Goal: Task Accomplishment & Management: Manage account settings

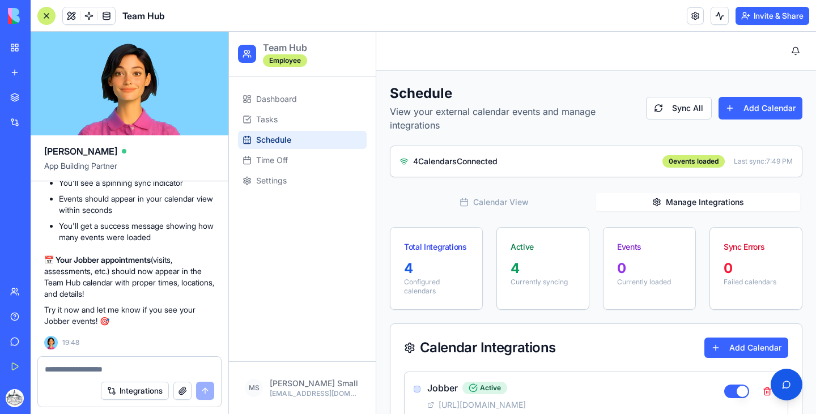
scroll to position [262, 0]
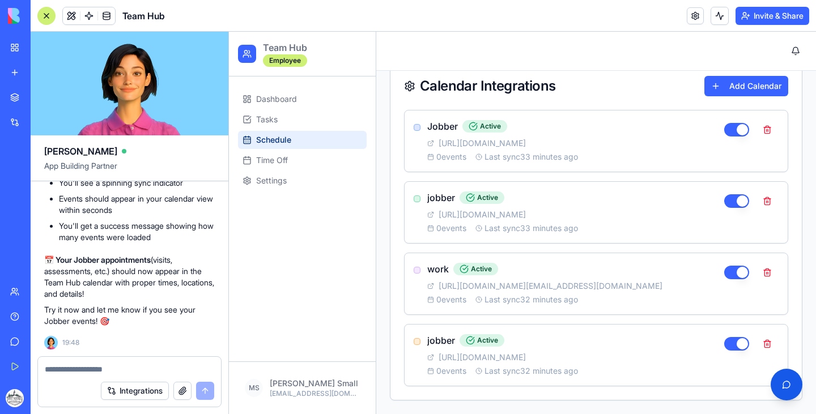
click at [286, 135] on span "Schedule" at bounding box center [273, 139] width 35 height 11
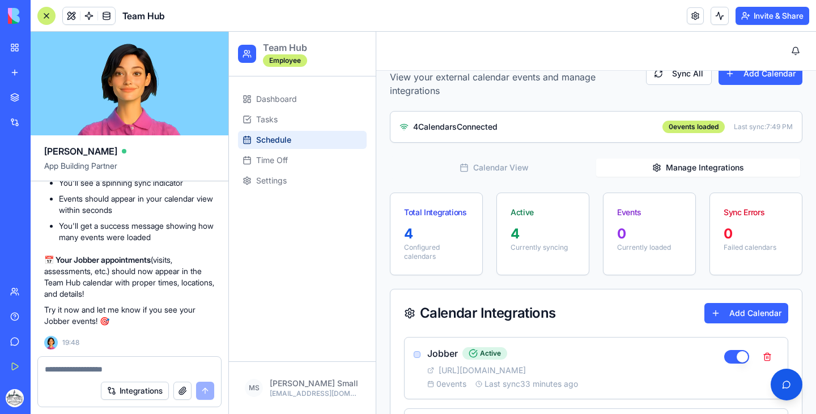
scroll to position [0, 0]
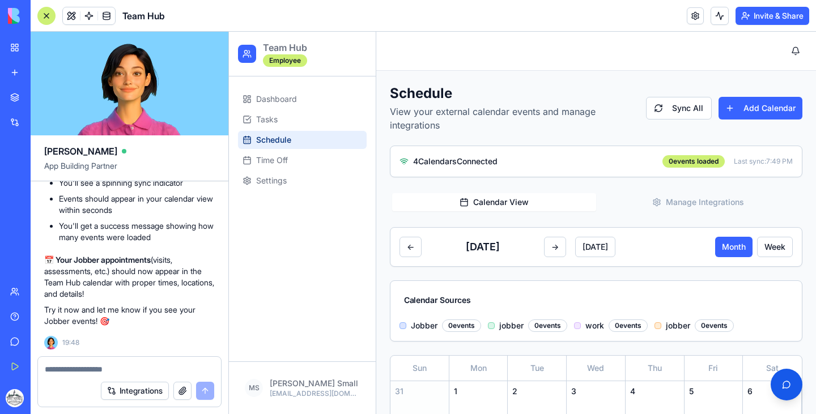
click at [503, 198] on button "Calendar View" at bounding box center [494, 202] width 204 height 18
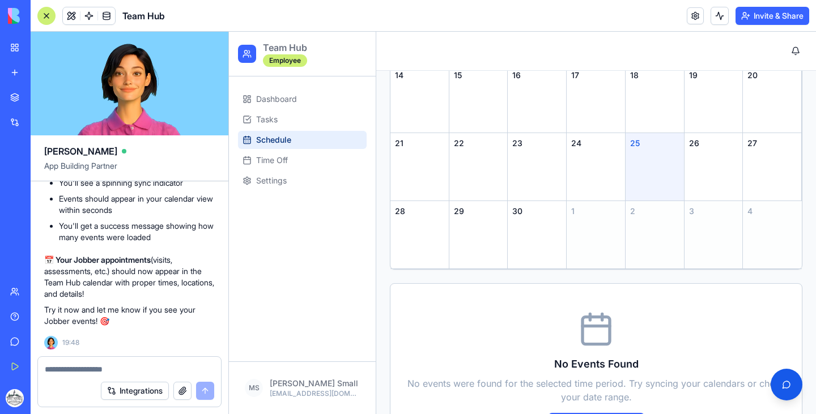
scroll to position [515, 0]
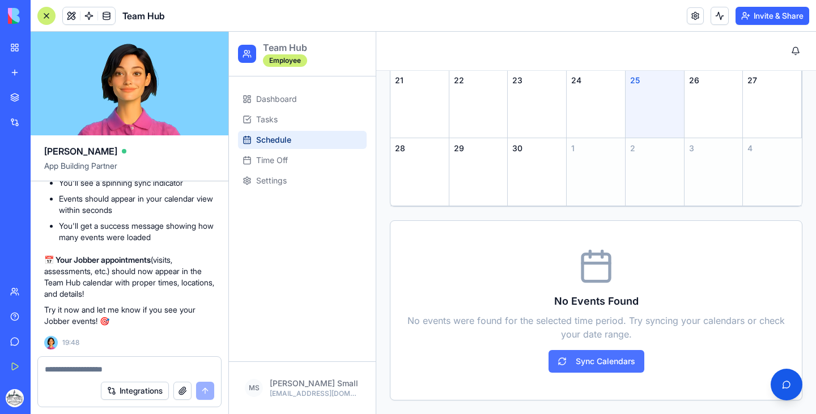
click at [570, 368] on button "Sync Calendars" at bounding box center [597, 361] width 96 height 23
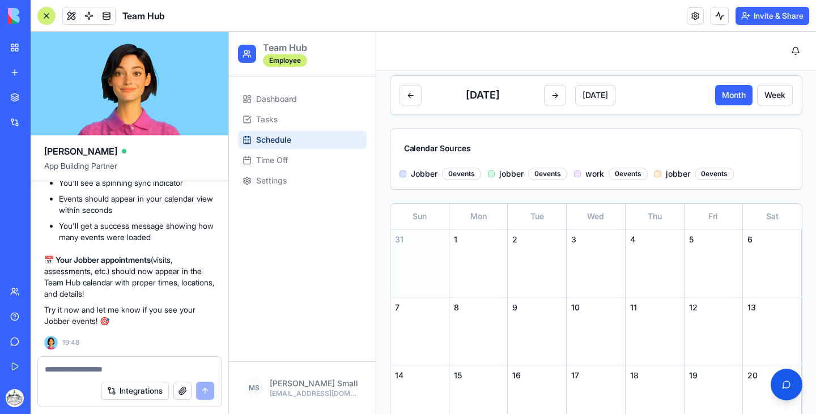
scroll to position [9435, 0]
click at [135, 366] on textarea at bounding box center [129, 369] width 169 height 11
type textarea "****"
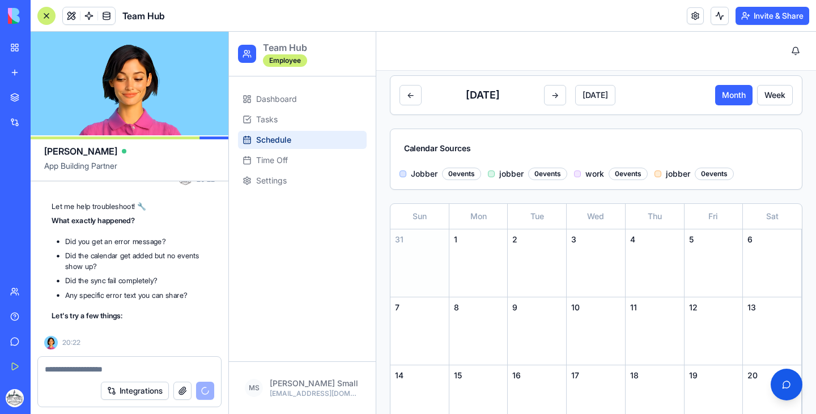
scroll to position [9641, 0]
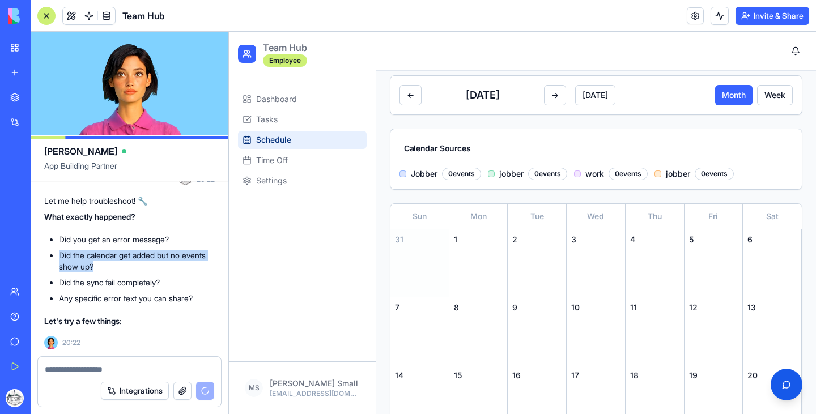
drag, startPoint x: 112, startPoint y: 264, endPoint x: 56, endPoint y: 252, distance: 56.8
click at [56, 252] on ul "Did you get an error message? Did the calendar get added but no events show up?…" at bounding box center [129, 269] width 171 height 70
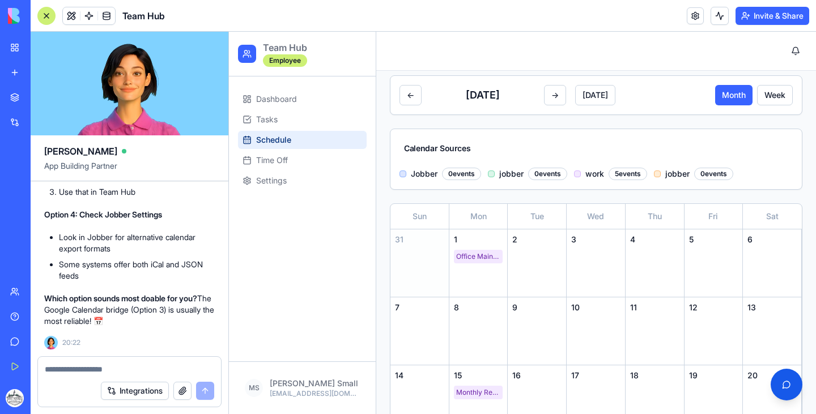
scroll to position [10145, 0]
click at [134, 368] on textarea at bounding box center [129, 369] width 169 height 11
type textarea "*"
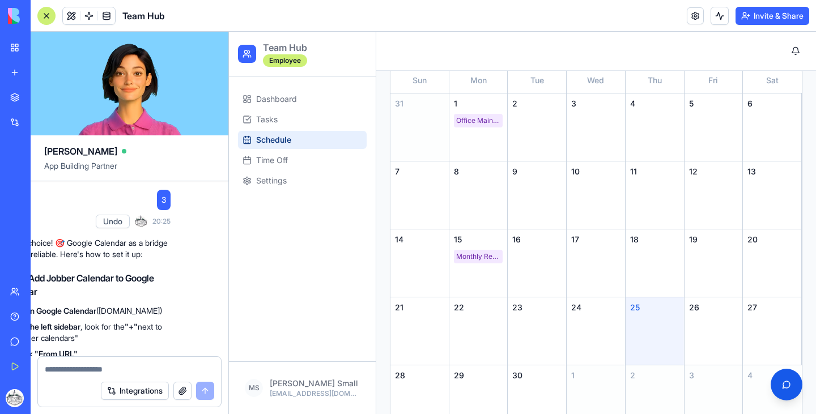
scroll to position [9872, 0]
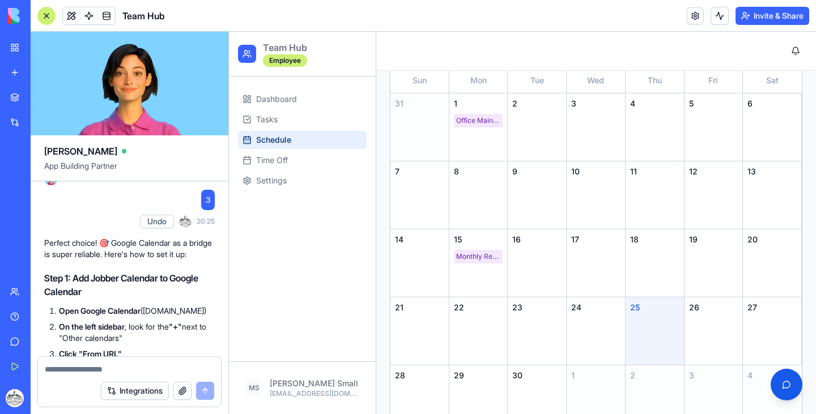
drag, startPoint x: 154, startPoint y: 263, endPoint x: 179, endPoint y: 258, distance: 24.9
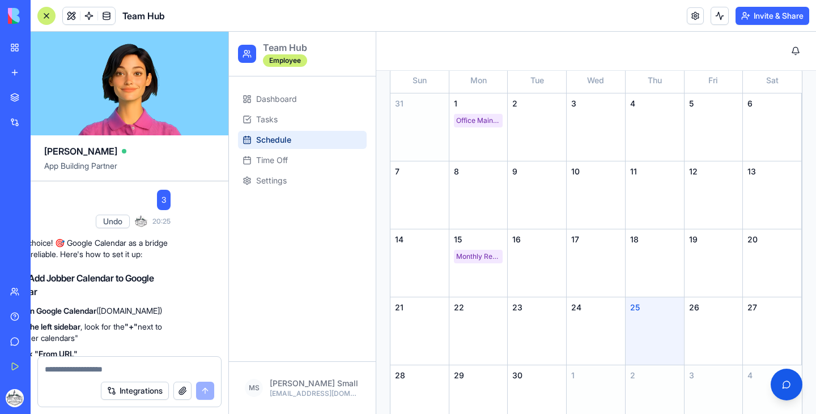
scroll to position [9872, 205]
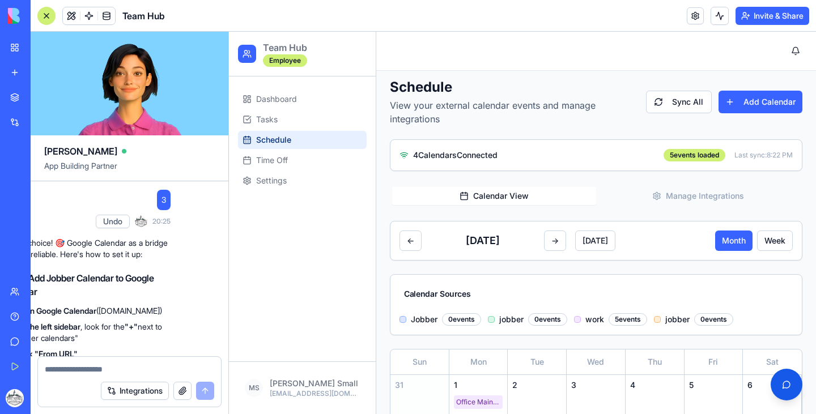
scroll to position [5, 0]
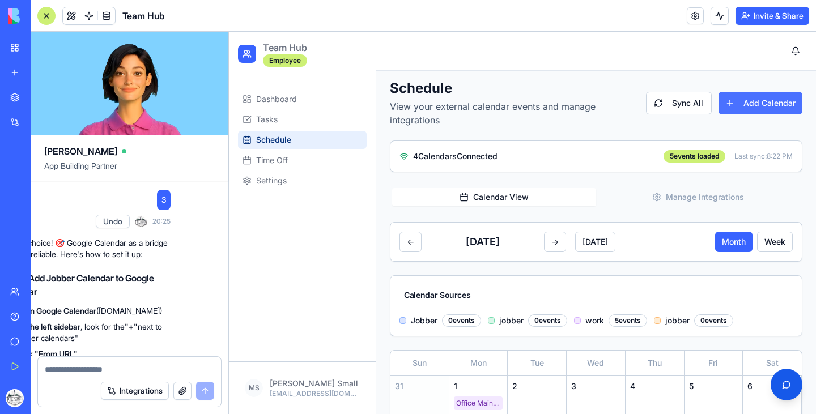
click at [733, 108] on button "Add Calendar" at bounding box center [761, 103] width 84 height 23
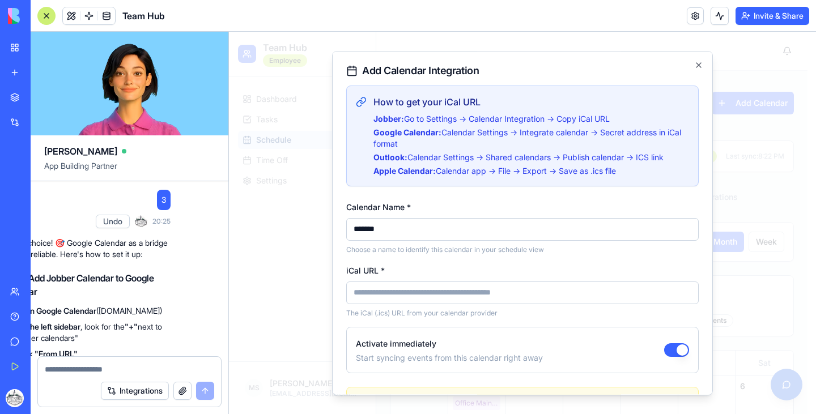
type input "*******"
paste input "**********"
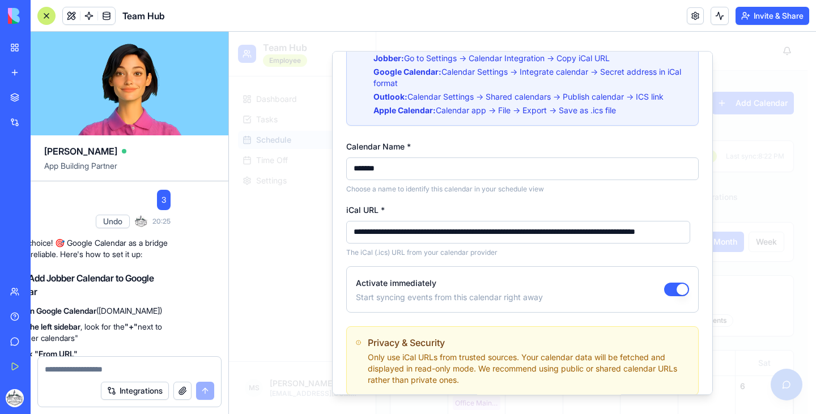
scroll to position [61, 0]
type input "**********"
click at [583, 281] on div "Activate immediately Start syncing events from this calendar right away" at bounding box center [522, 289] width 353 height 46
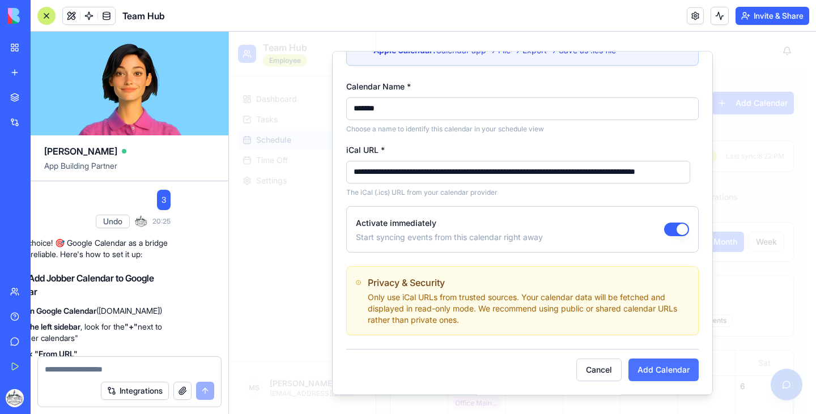
click at [649, 371] on button "Add Calendar" at bounding box center [664, 370] width 70 height 23
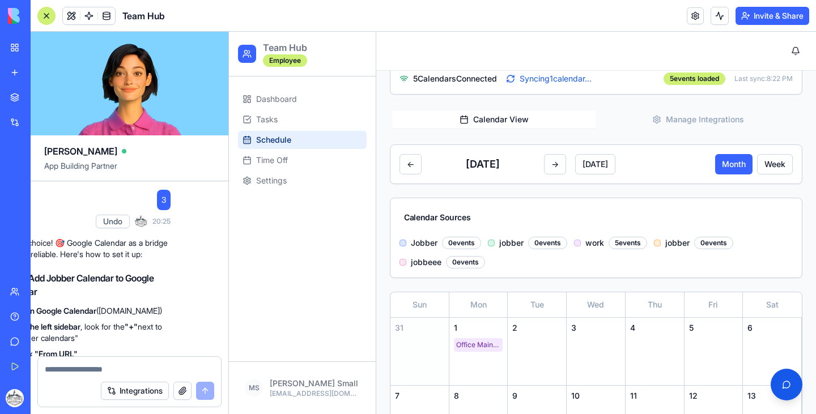
scroll to position [41, 0]
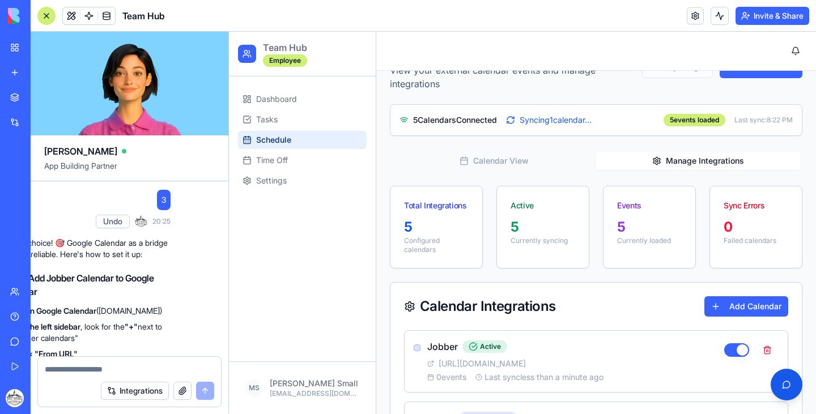
click at [689, 160] on button "Manage Integrations" at bounding box center [698, 161] width 204 height 18
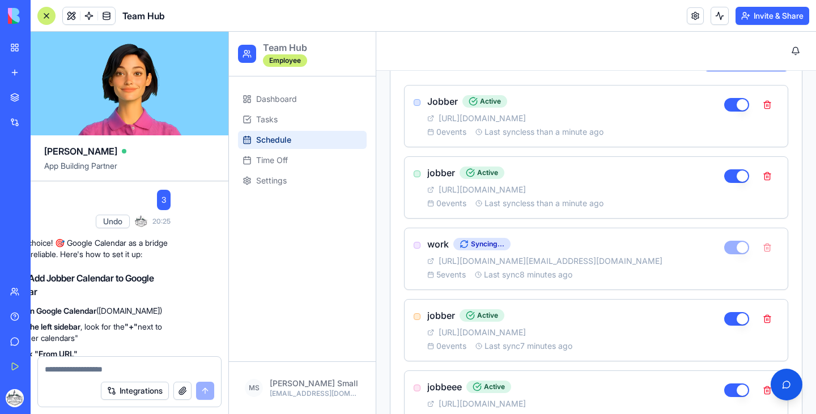
scroll to position [333, 0]
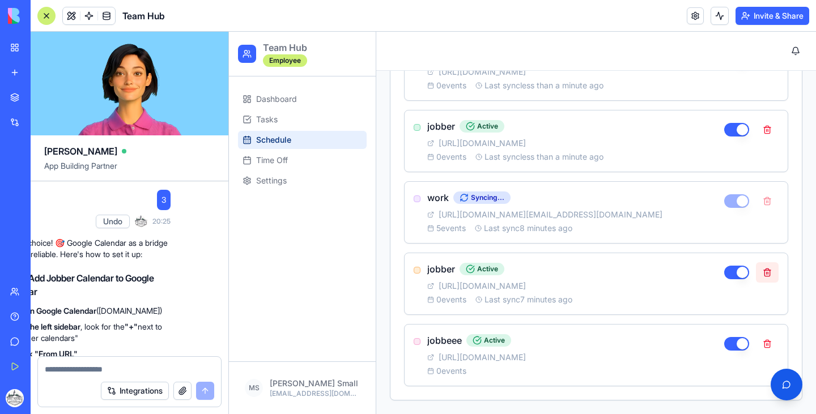
click at [758, 273] on button at bounding box center [767, 272] width 23 height 20
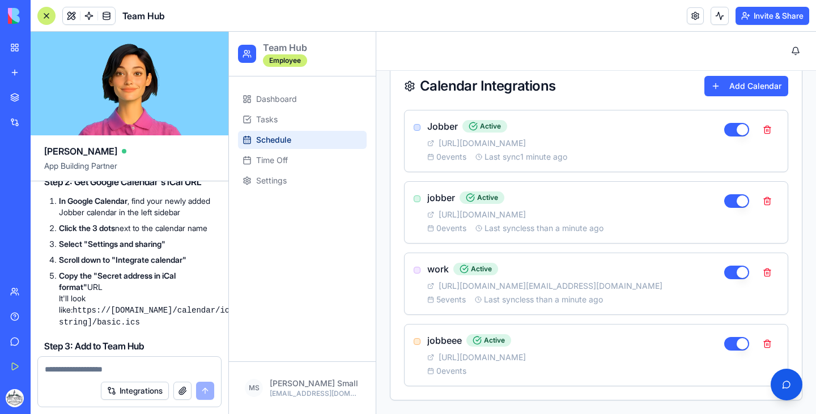
scroll to position [10177, 0]
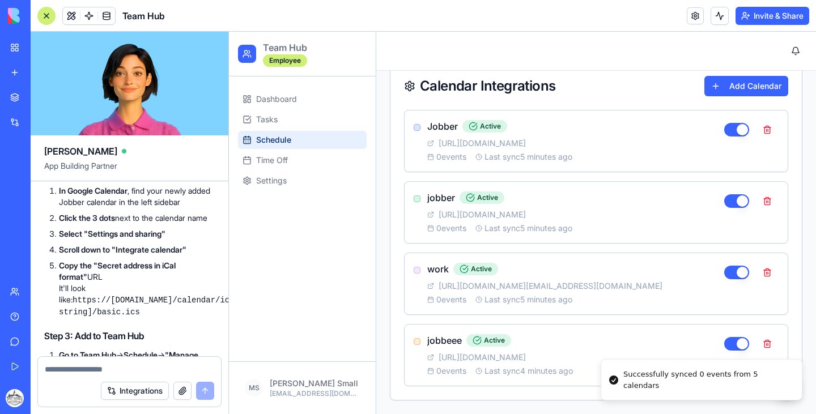
click at [267, 143] on span "Schedule" at bounding box center [273, 139] width 35 height 11
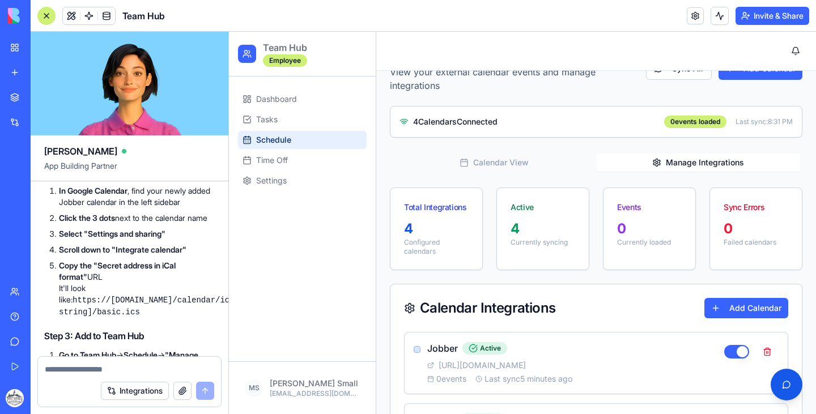
scroll to position [15, 0]
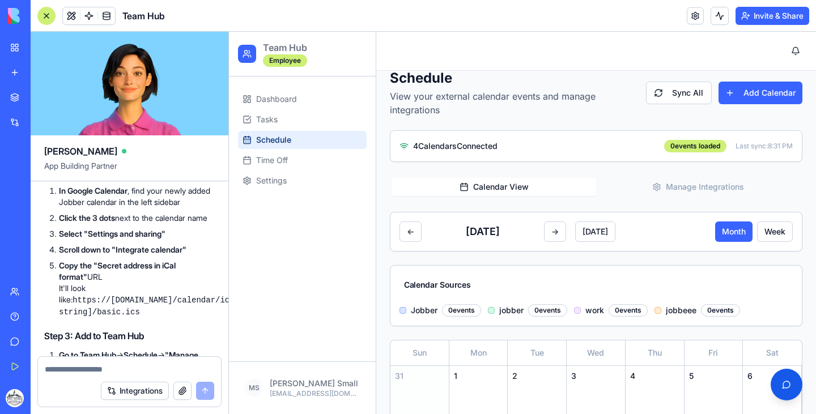
click at [474, 187] on button "Calendar View" at bounding box center [494, 187] width 204 height 18
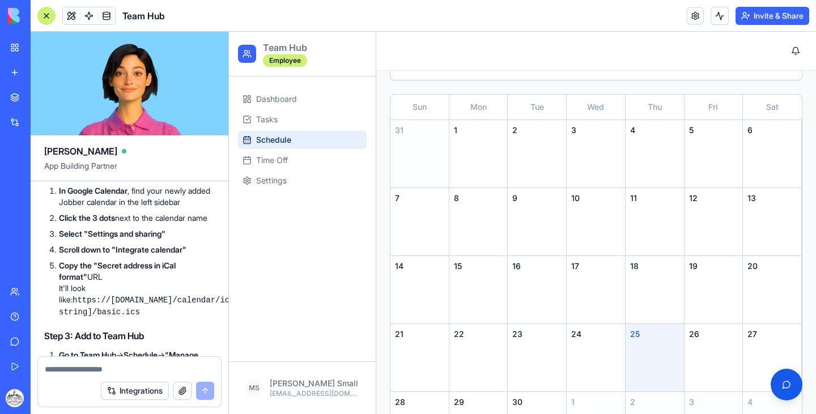
scroll to position [256, 0]
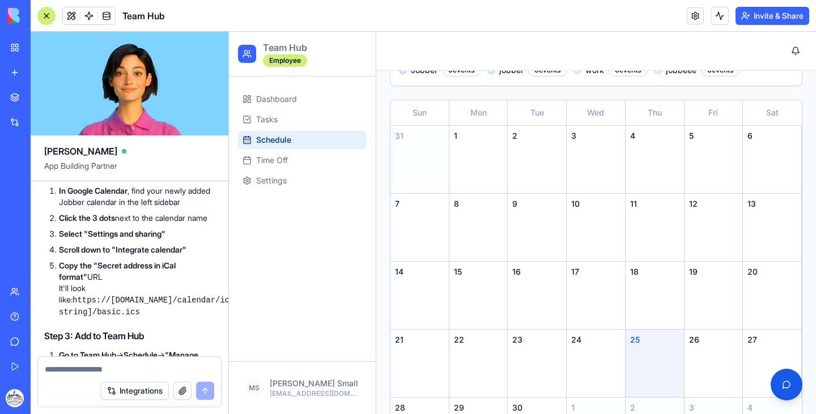
click at [256, 48] on div at bounding box center [247, 54] width 18 height 18
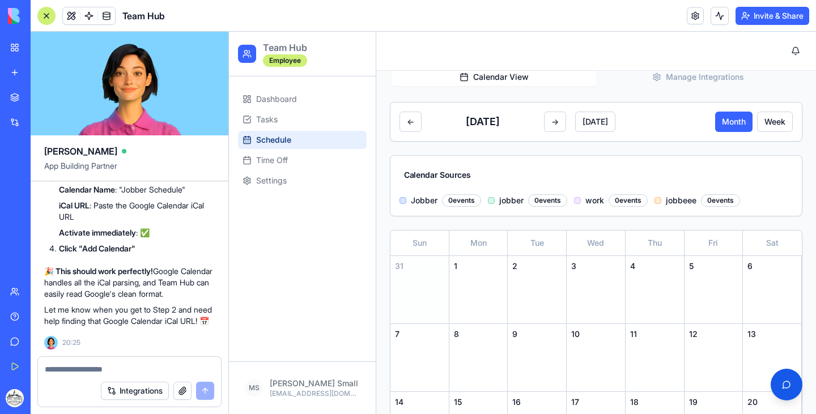
scroll to position [116, 0]
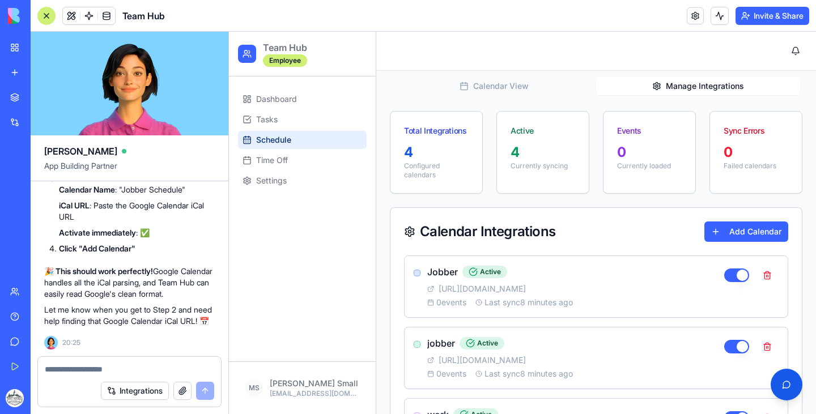
click at [672, 82] on button "Manage Integrations" at bounding box center [698, 86] width 204 height 18
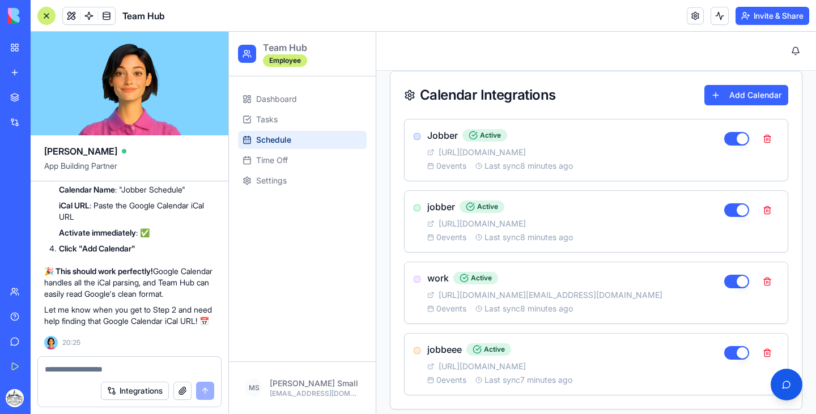
scroll to position [262, 0]
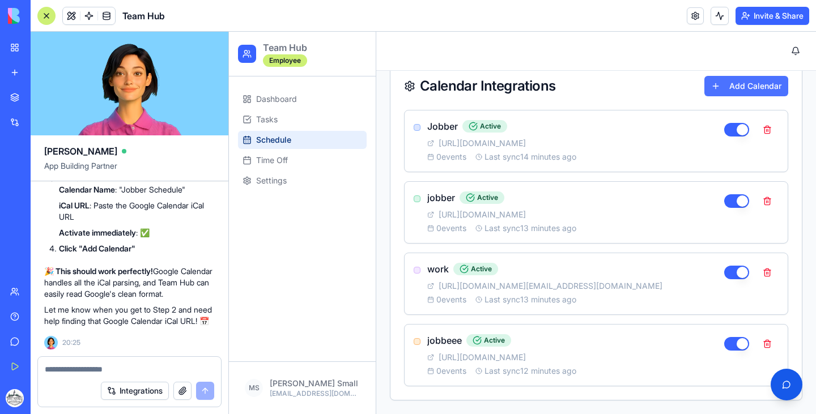
click at [723, 91] on button "Add Calendar" at bounding box center [747, 86] width 84 height 20
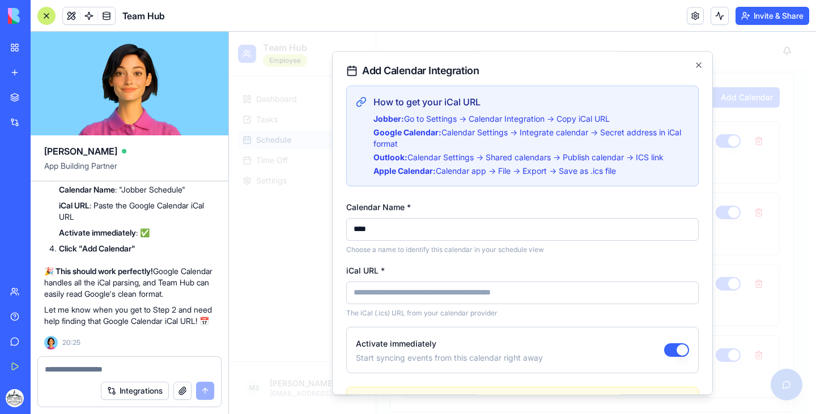
type input "****"
paste input "**********"
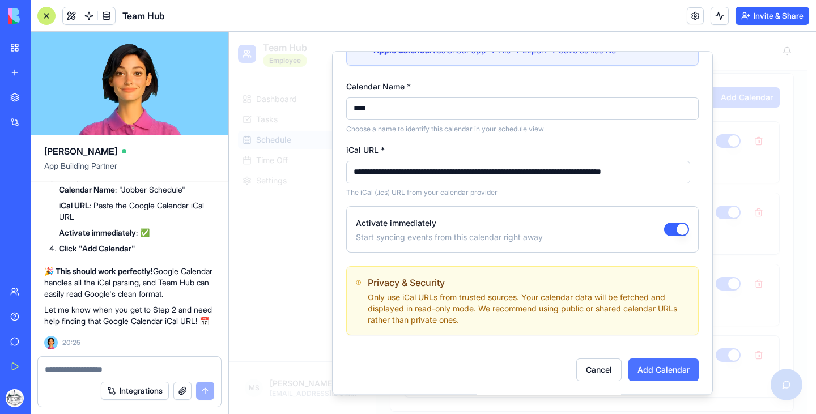
type input "**********"
click at [651, 365] on button "Add Calendar" at bounding box center [664, 370] width 70 height 23
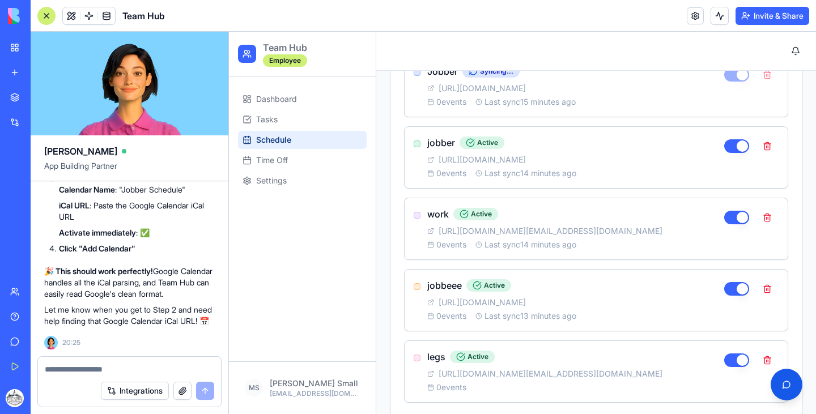
scroll to position [333, 0]
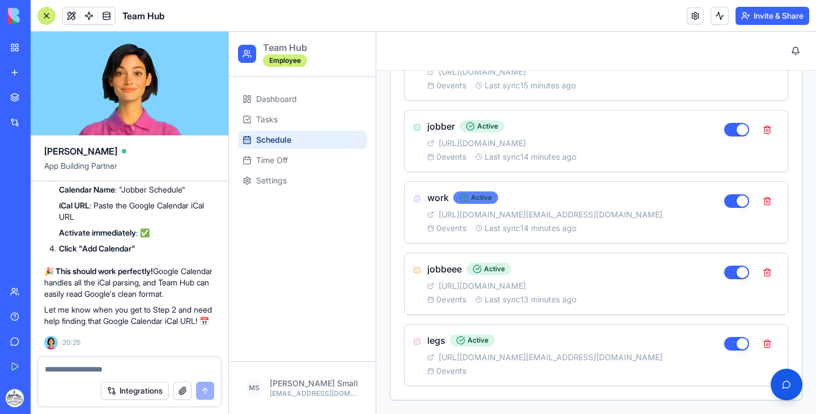
click at [469, 196] on div "Active" at bounding box center [476, 198] width 45 height 12
click at [434, 197] on h3 "work" at bounding box center [438, 198] width 22 height 14
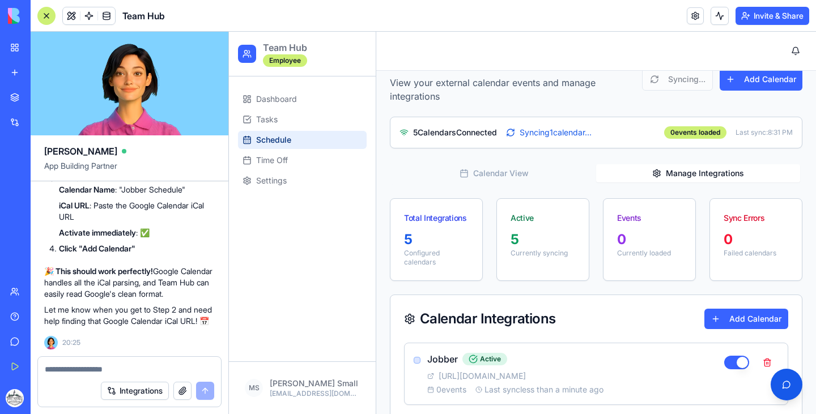
scroll to position [8, 0]
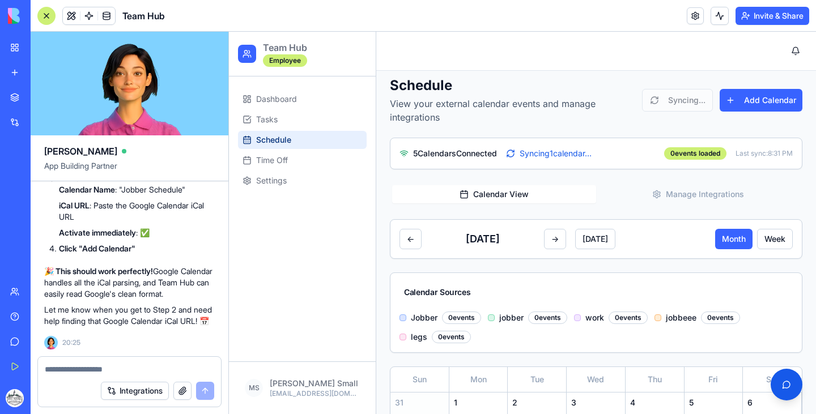
click at [529, 197] on button "Calendar View" at bounding box center [494, 194] width 204 height 18
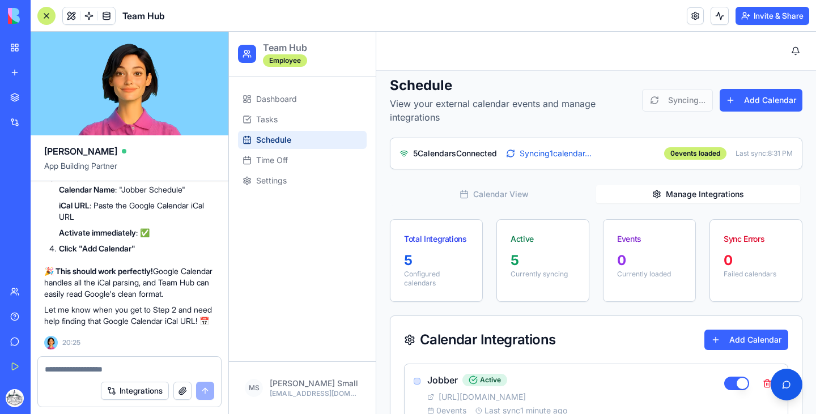
click at [659, 197] on button "Manage Integrations" at bounding box center [698, 194] width 204 height 18
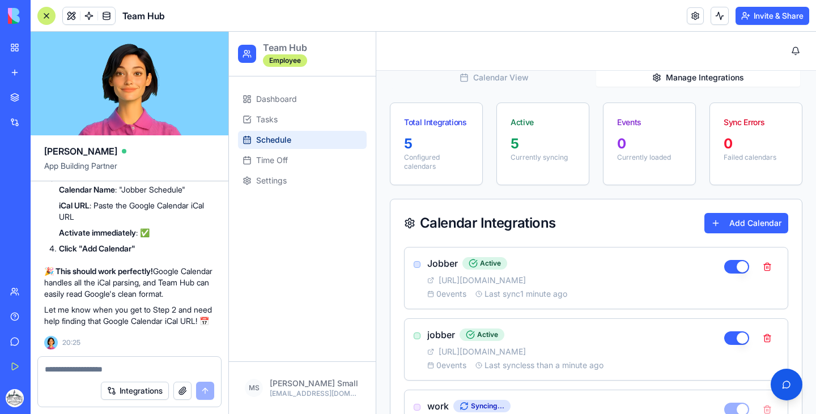
scroll to position [229, 0]
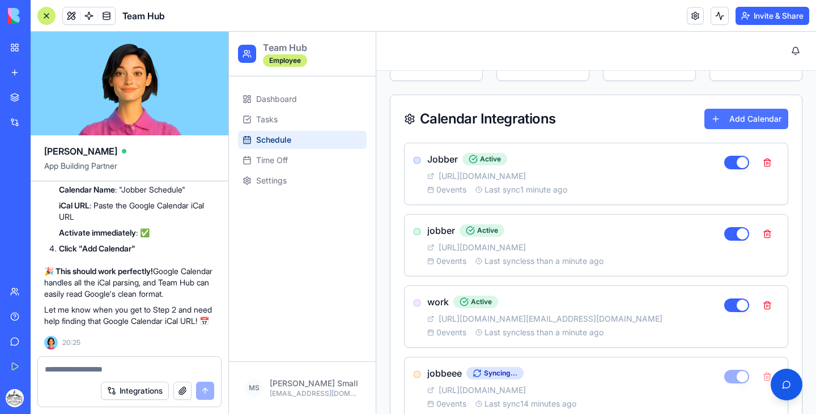
click at [726, 113] on button "Add Calendar" at bounding box center [747, 119] width 84 height 20
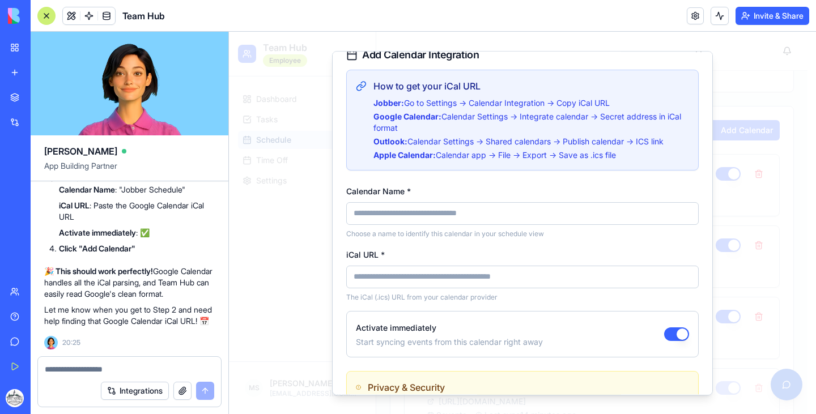
scroll to position [0, 0]
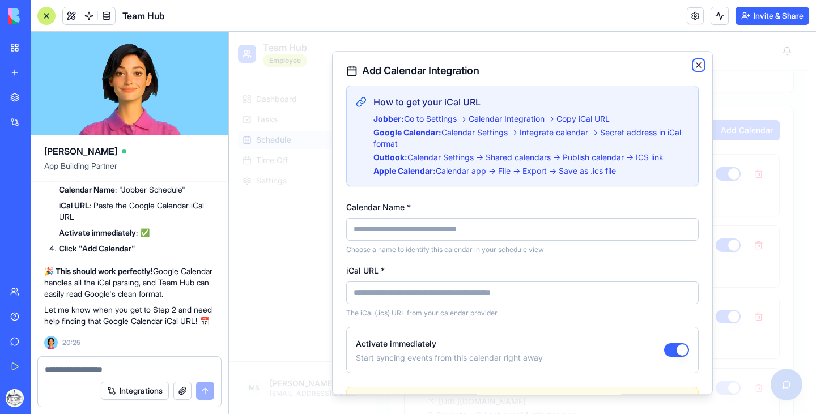
click at [694, 63] on icon "button" at bounding box center [698, 65] width 9 height 9
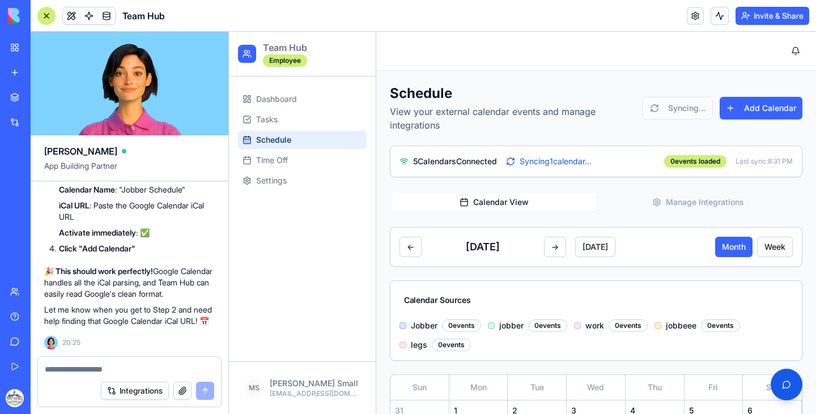
click at [484, 197] on button "Calendar View" at bounding box center [494, 202] width 204 height 18
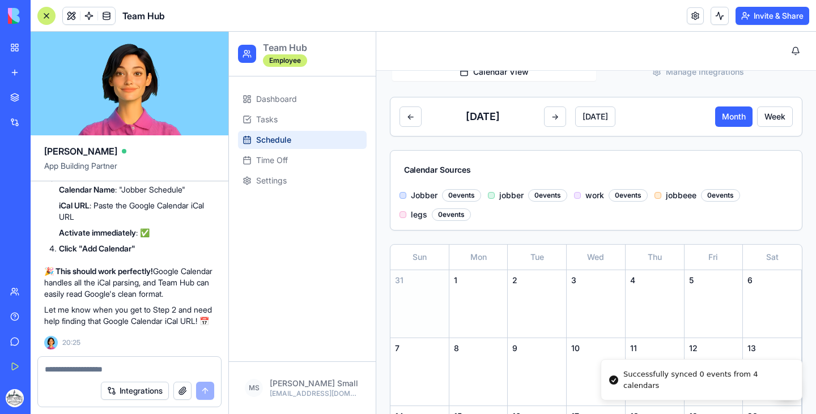
scroll to position [129, 0]
click at [766, 117] on button "Week" at bounding box center [775, 118] width 36 height 20
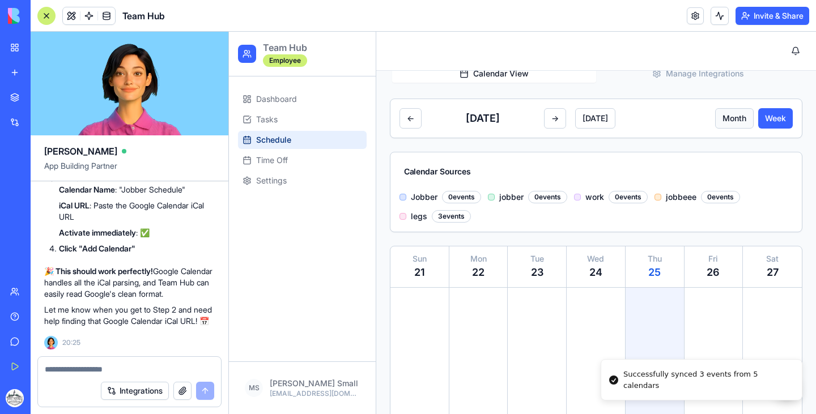
click at [732, 121] on button "Month" at bounding box center [734, 118] width 39 height 20
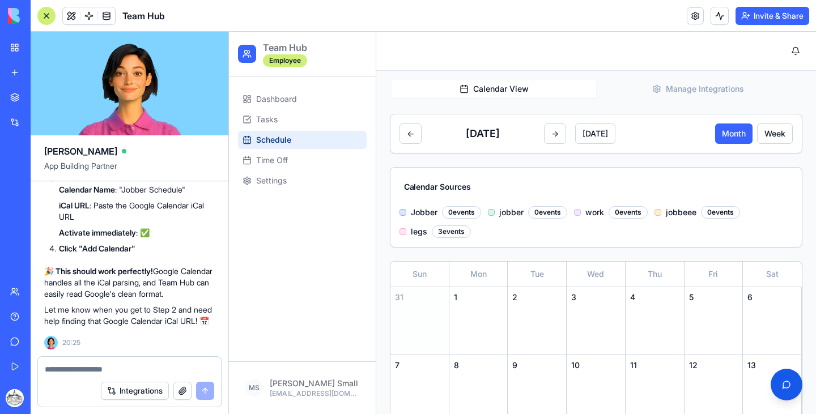
scroll to position [111, 0]
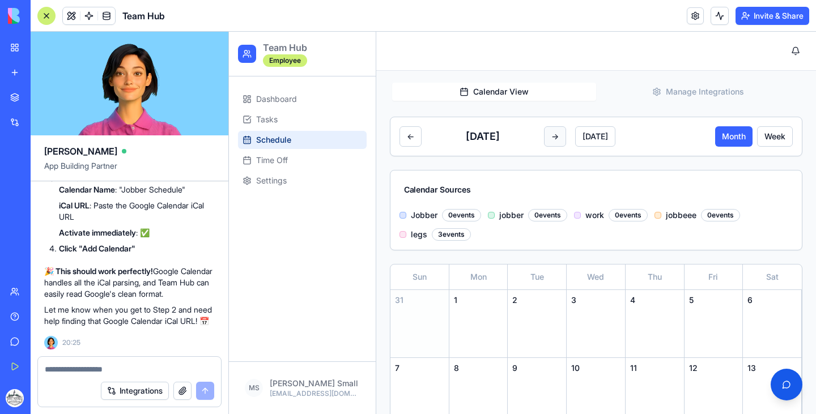
click at [560, 138] on button "→" at bounding box center [555, 136] width 22 height 20
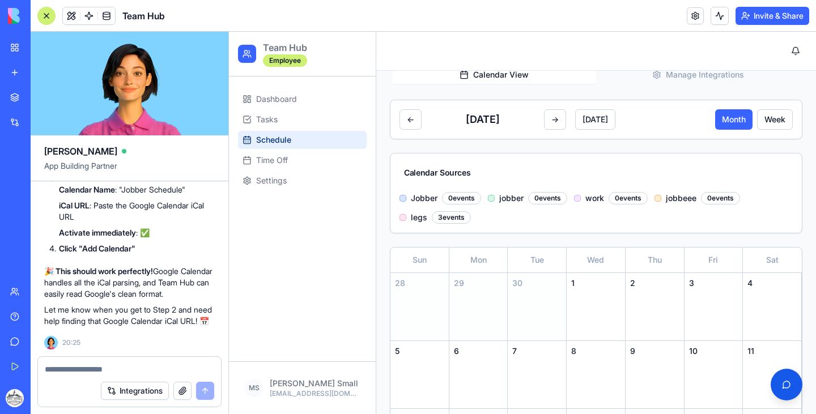
scroll to position [120, 0]
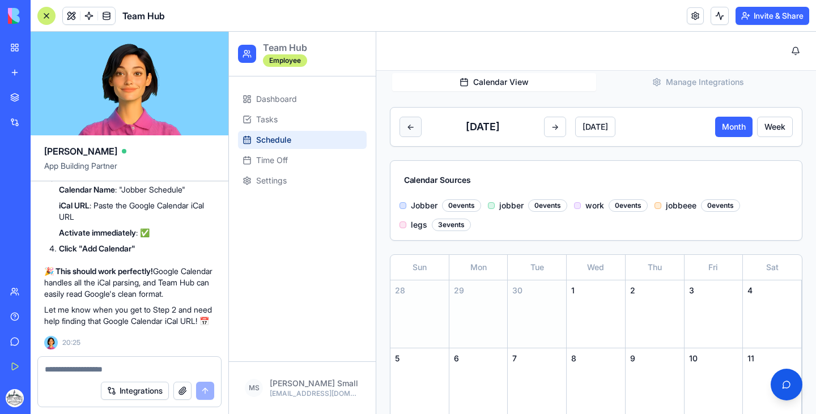
click at [421, 124] on button "←" at bounding box center [411, 127] width 22 height 20
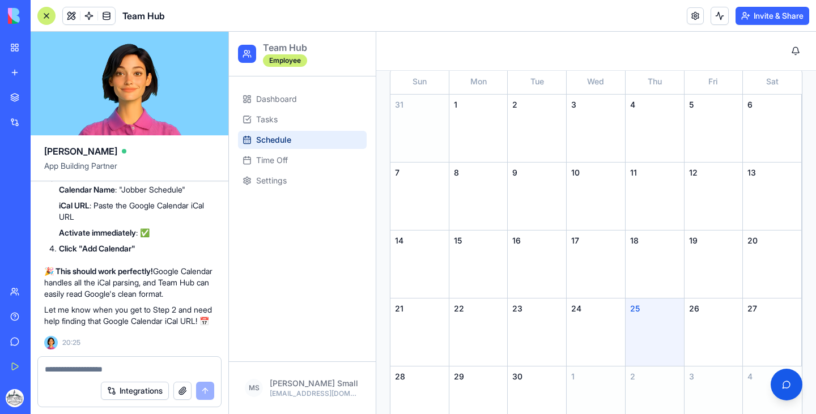
scroll to position [341, 0]
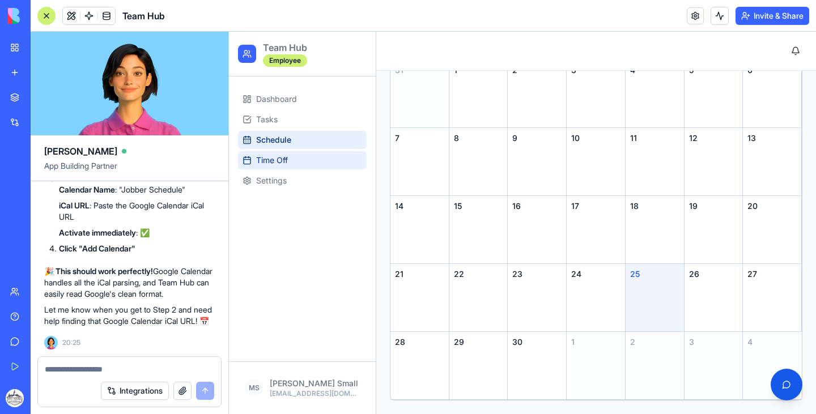
click at [258, 155] on span "Time Off" at bounding box center [272, 160] width 32 height 11
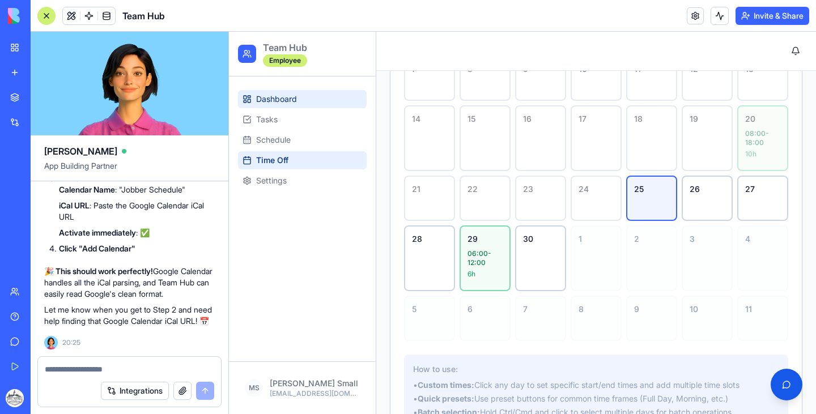
scroll to position [325, 0]
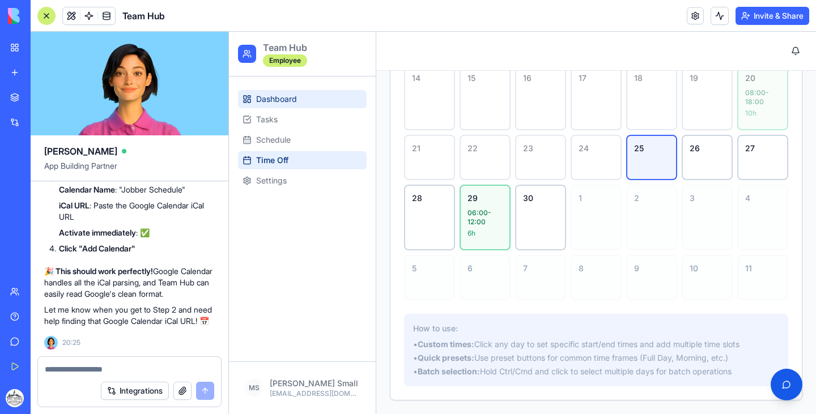
click at [290, 97] on span "Dashboard" at bounding box center [276, 99] width 41 height 11
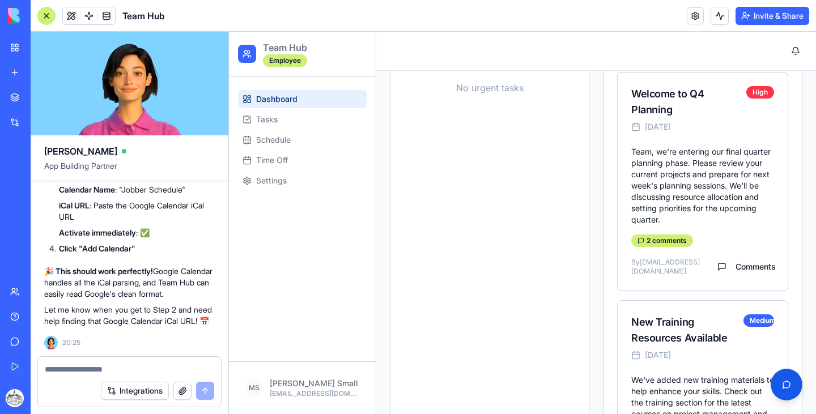
scroll to position [277, 0]
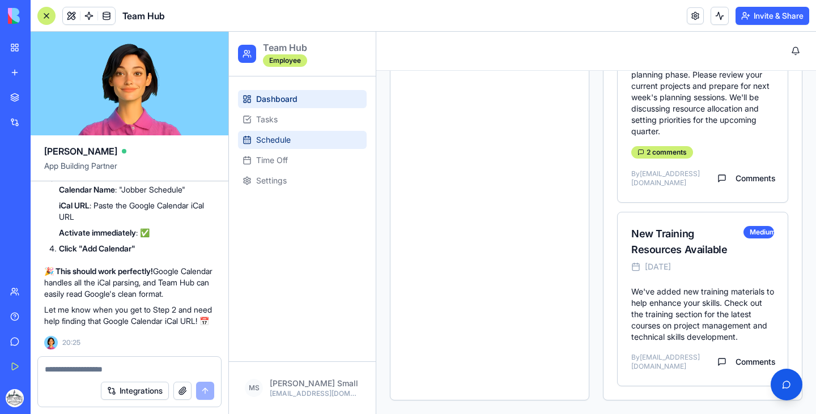
click at [312, 145] on link "Schedule" at bounding box center [302, 140] width 129 height 18
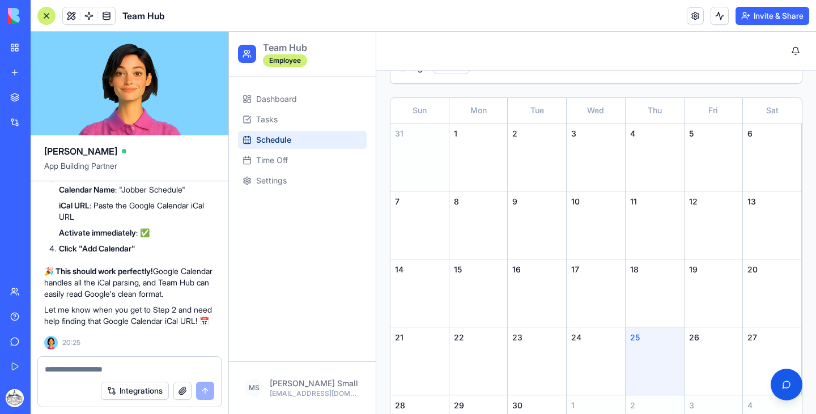
scroll to position [341, 0]
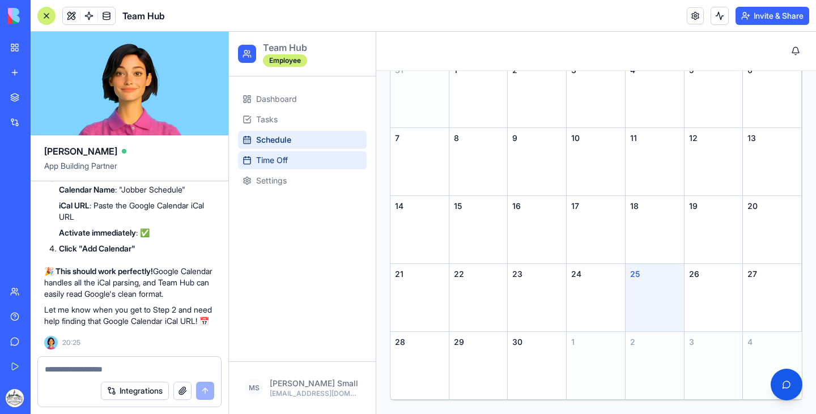
click at [272, 153] on link "Time Off" at bounding box center [302, 160] width 129 height 18
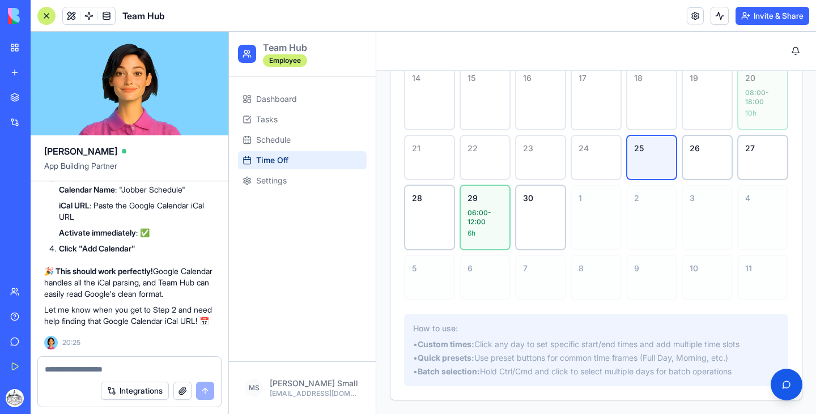
scroll to position [325, 0]
